Goal: Find contact information: Find contact information

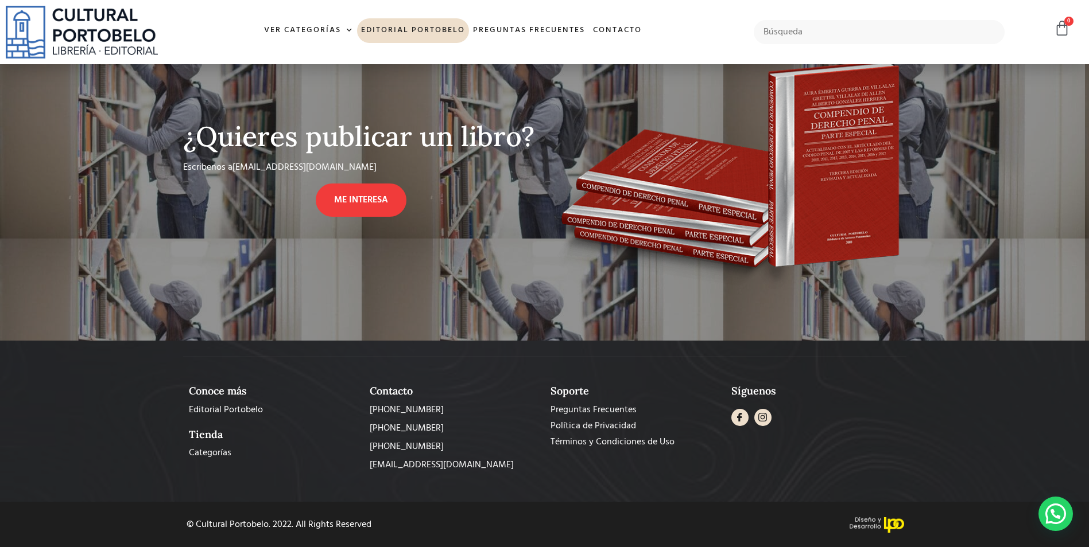
scroll to position [902, 0]
click at [563, 415] on span "Preguntas Frecuentes" at bounding box center [593, 410] width 86 height 14
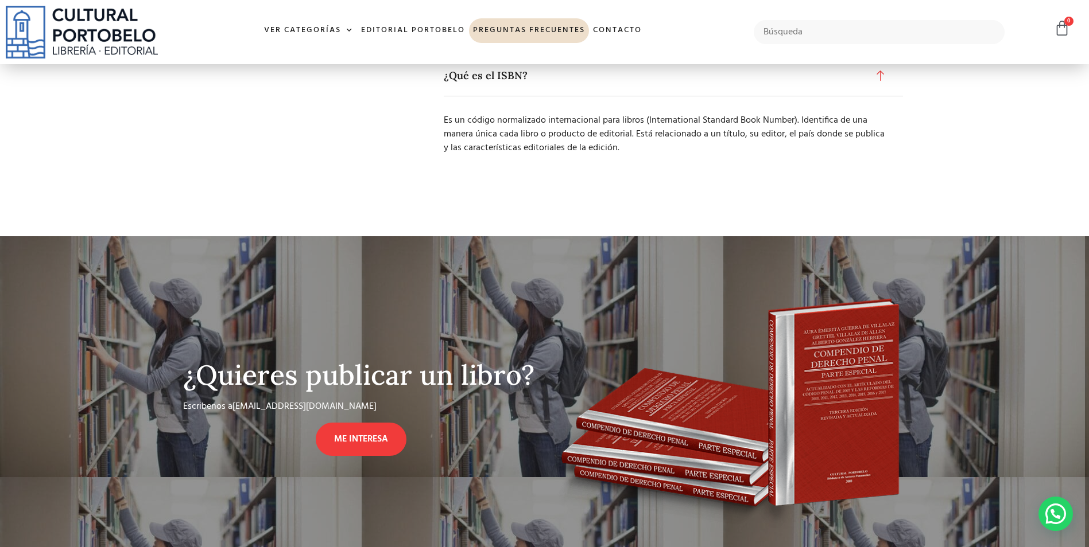
scroll to position [1607, 0]
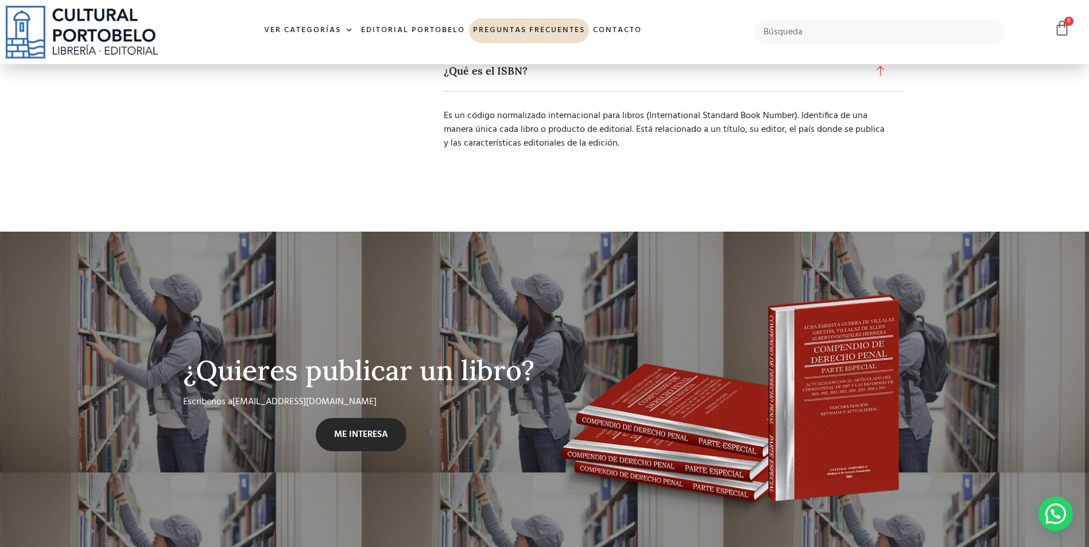
click at [384, 429] on span "ME INTERESA" at bounding box center [361, 435] width 54 height 14
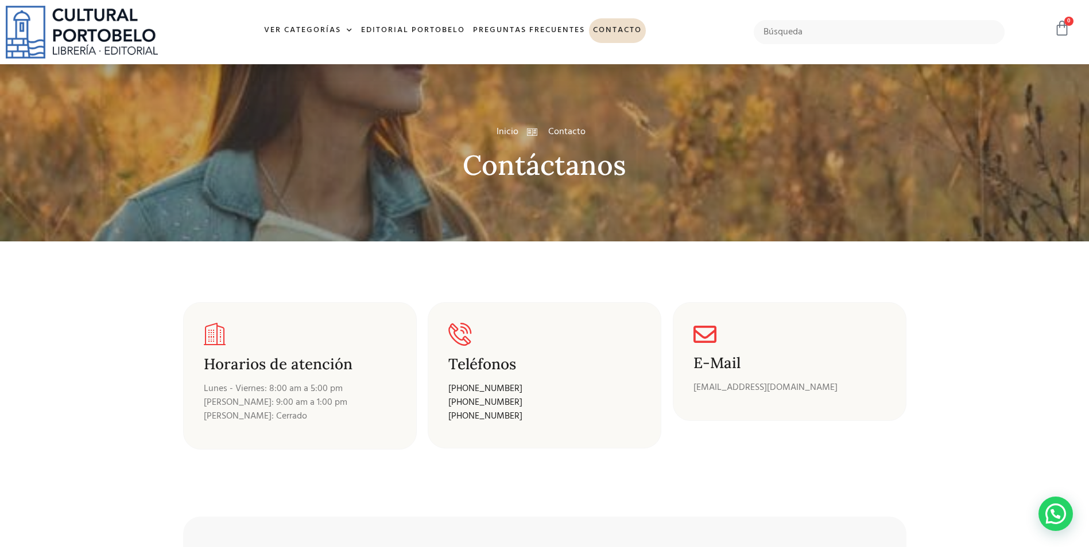
click at [1059, 26] on icon at bounding box center [1062, 28] width 16 height 16
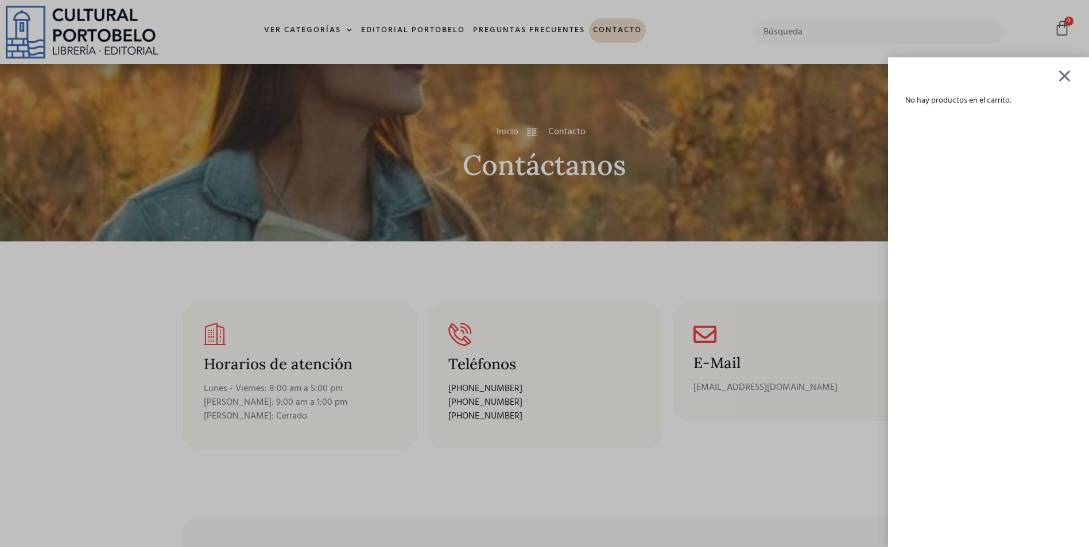
click at [1070, 77] on div at bounding box center [1064, 76] width 14 height 14
